Goal: Check status: Check status

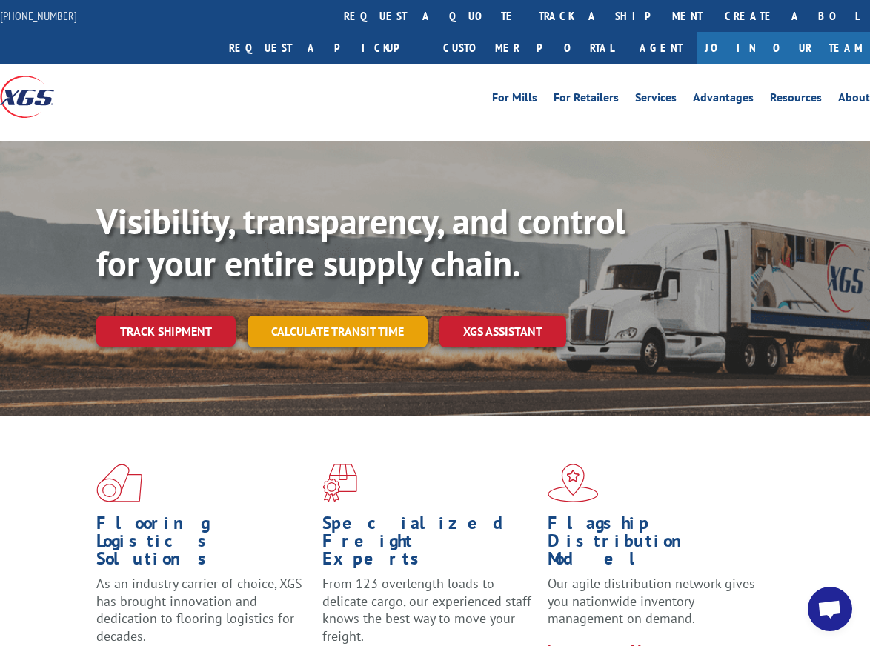
click at [344, 316] on link "Calculate transit time" at bounding box center [337, 332] width 180 height 32
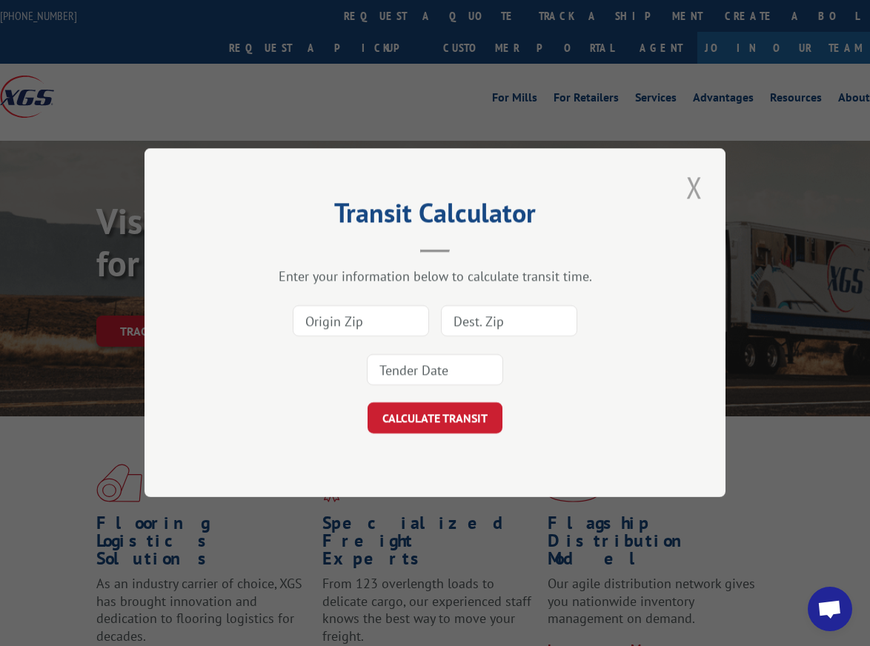
click at [695, 182] on button "Close modal" at bounding box center [694, 187] width 25 height 41
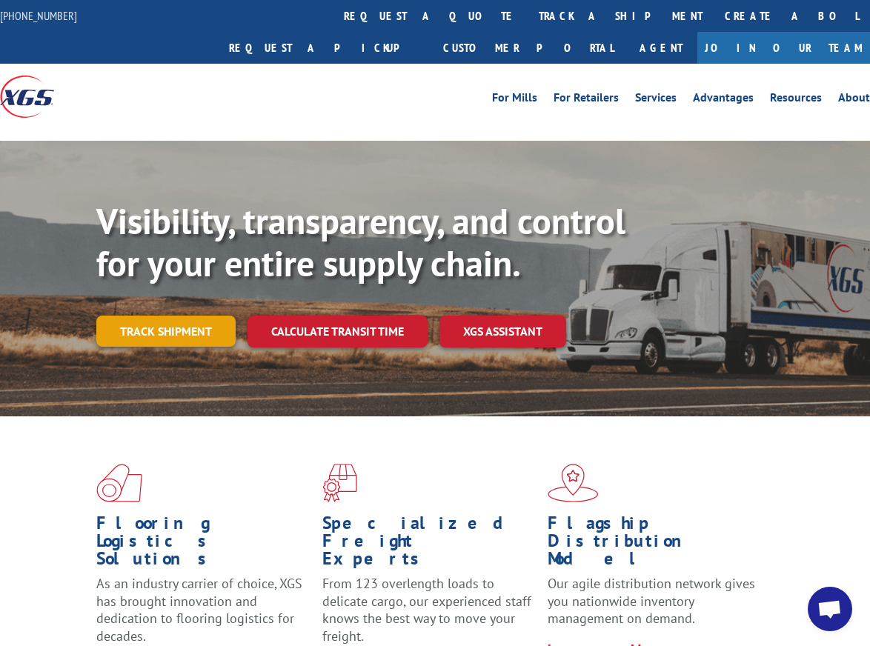
click at [199, 316] on link "Track shipment" at bounding box center [165, 331] width 139 height 31
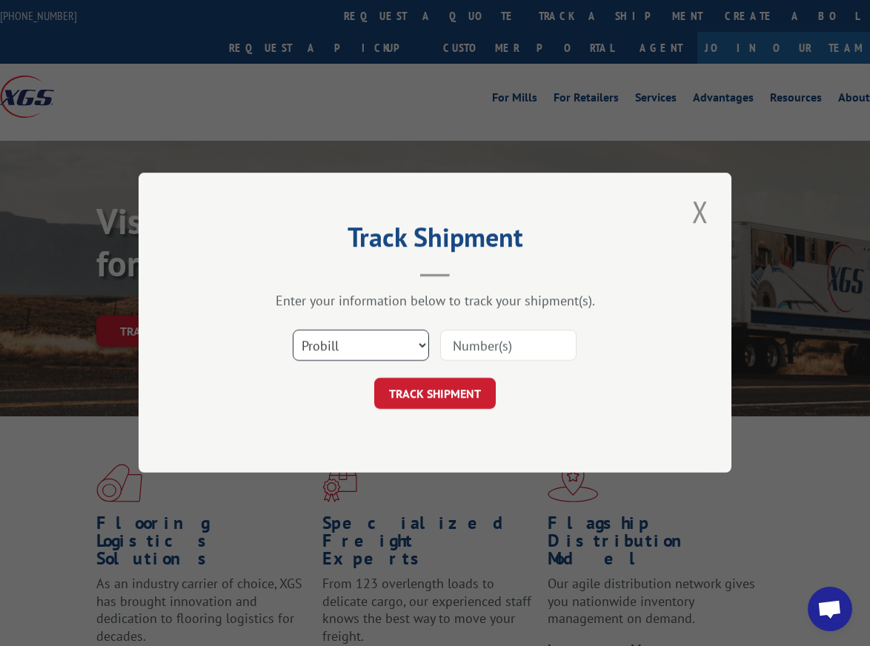
click at [396, 342] on select "Select category... Probill BOL PO" at bounding box center [361, 345] width 136 height 31
select select "bol"
click at [293, 330] on select "Select category... Probill BOL PO" at bounding box center [361, 345] width 136 height 31
click at [510, 347] on input at bounding box center [508, 345] width 136 height 31
type input "2824888"
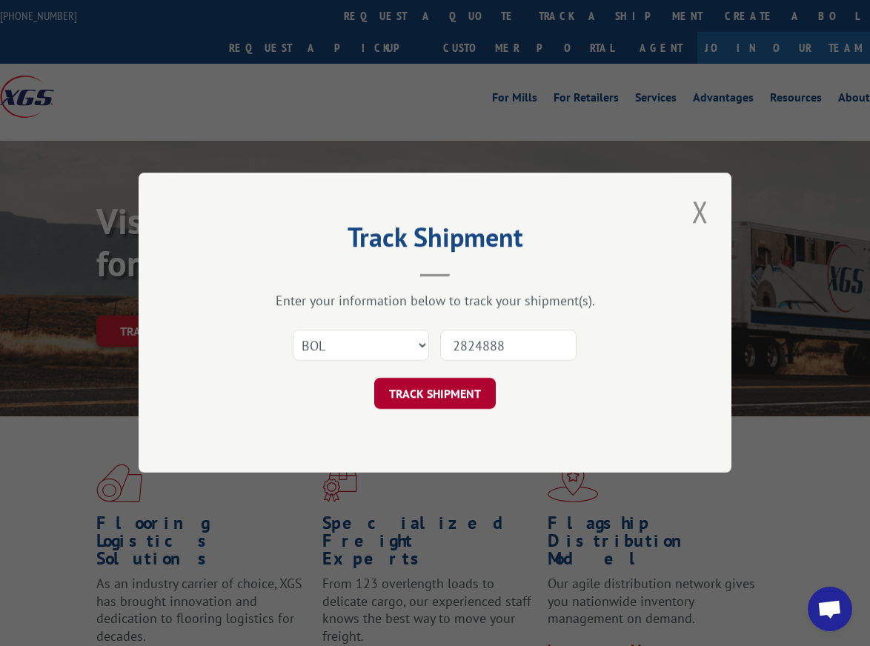
click at [439, 395] on button "TRACK SHIPMENT" at bounding box center [435, 394] width 122 height 31
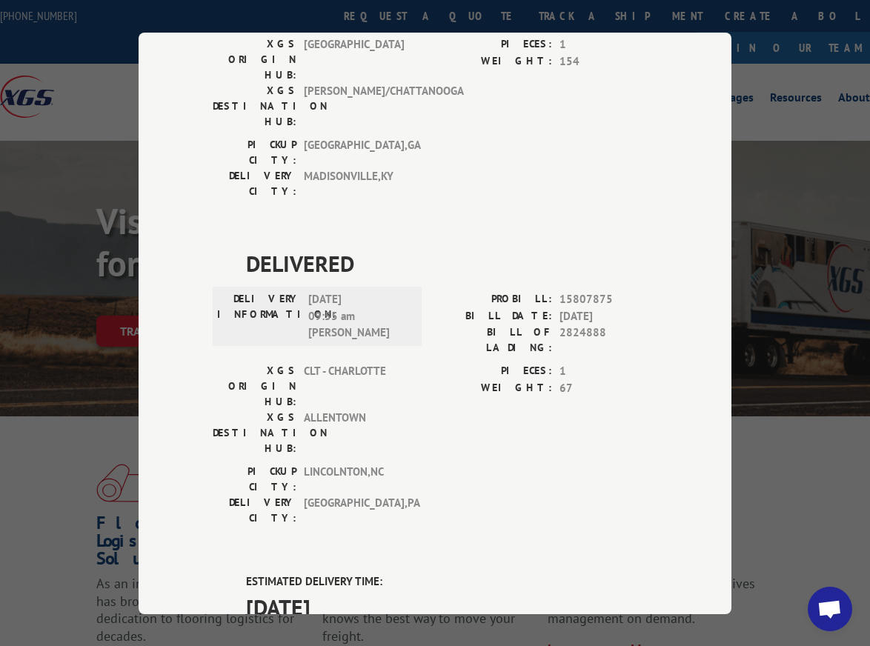
scroll to position [802, 0]
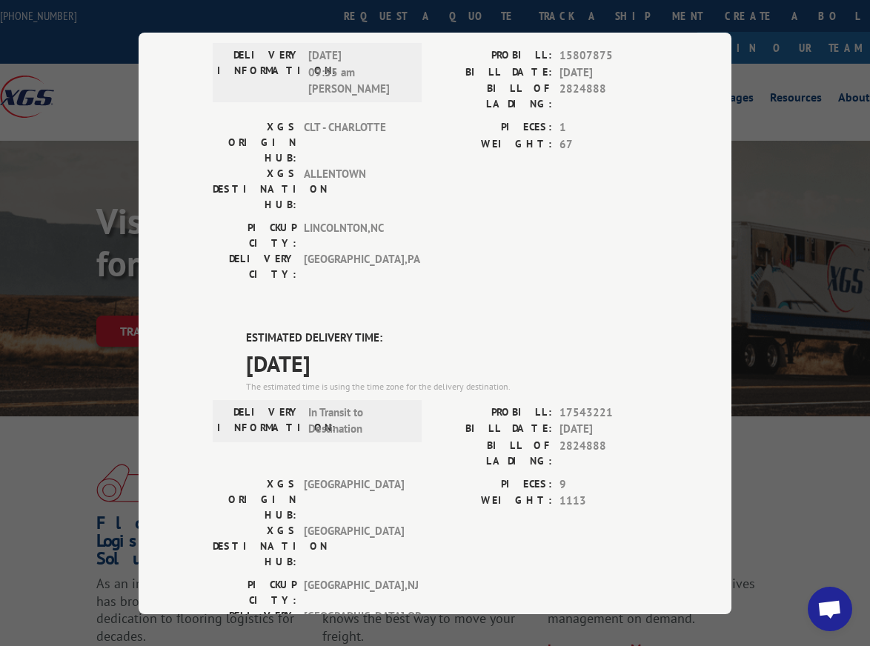
click at [585, 404] on span "17543221" at bounding box center [608, 412] width 98 height 17
click at [582, 437] on span "2824888" at bounding box center [608, 452] width 98 height 31
